Goal: Find specific page/section: Find specific page/section

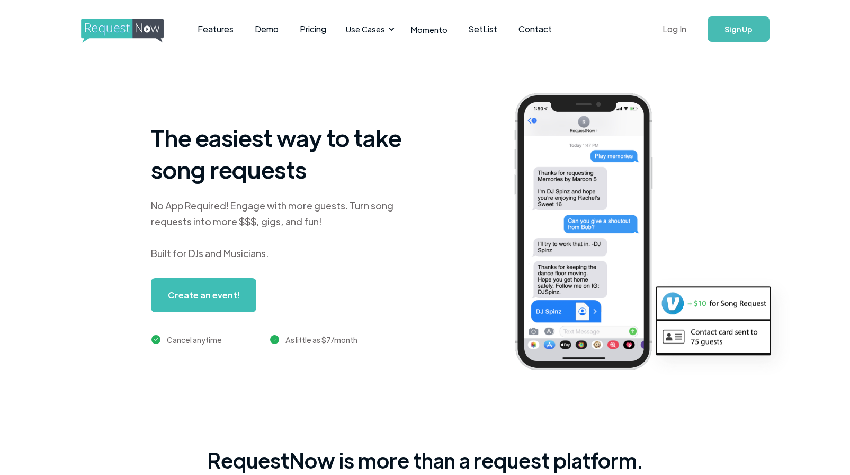
click at [672, 32] on link "Log In" at bounding box center [674, 29] width 45 height 37
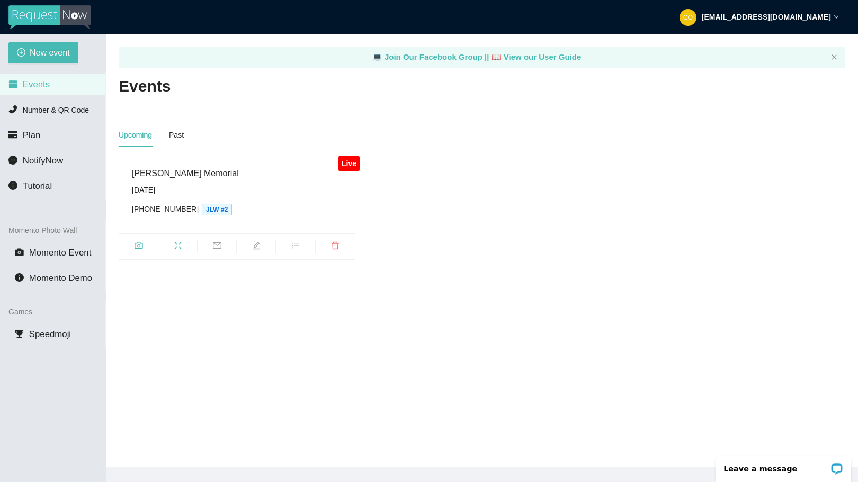
click at [207, 211] on span "JLW #2" at bounding box center [217, 210] width 30 height 12
click at [174, 176] on div "[PERSON_NAME] Memorial" at bounding box center [237, 173] width 210 height 13
click at [186, 167] on div "[PERSON_NAME] Memorial" at bounding box center [237, 173] width 210 height 13
click at [186, 167] on div "Raymond Eugene Flores Memorial" at bounding box center [237, 173] width 210 height 13
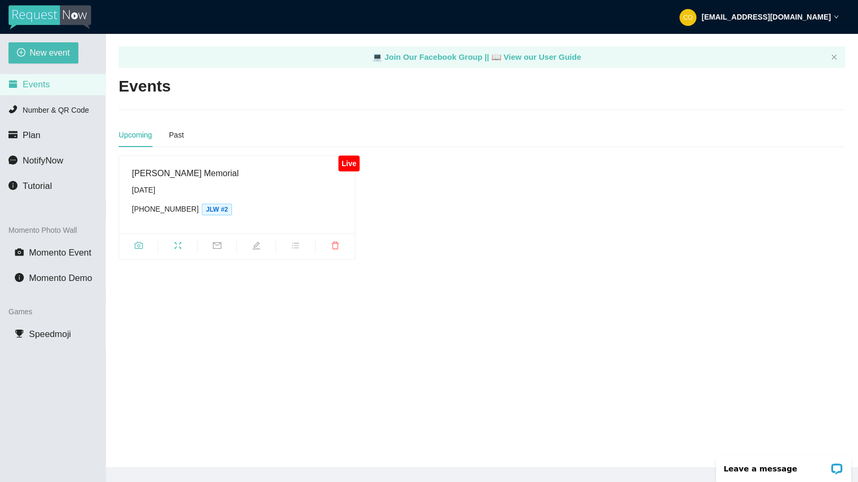
click at [202, 209] on span "JLW #2" at bounding box center [217, 210] width 30 height 12
click at [140, 247] on icon "camera" at bounding box center [139, 246] width 8 height 8
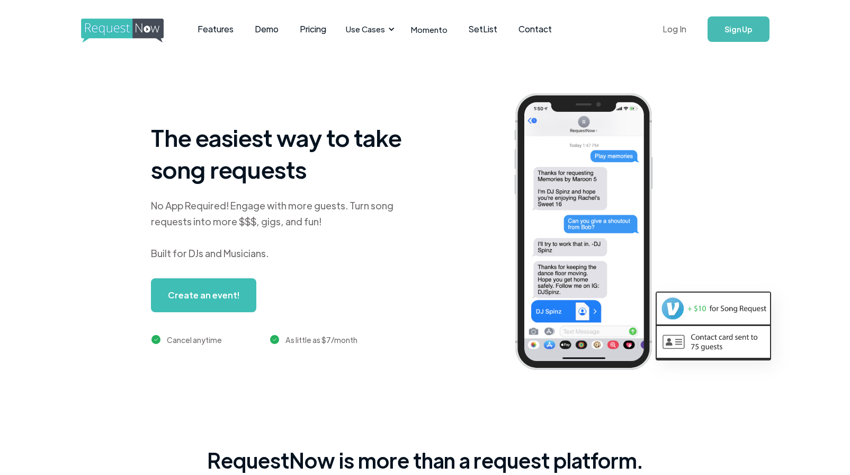
click at [678, 30] on link "Log In" at bounding box center [674, 29] width 45 height 37
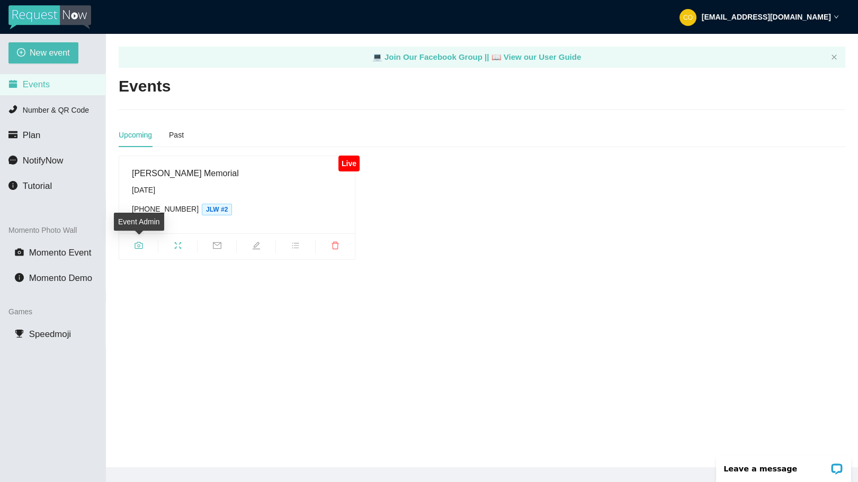
click at [136, 246] on icon "camera" at bounding box center [139, 246] width 8 height 8
